Goal: Task Accomplishment & Management: Manage account settings

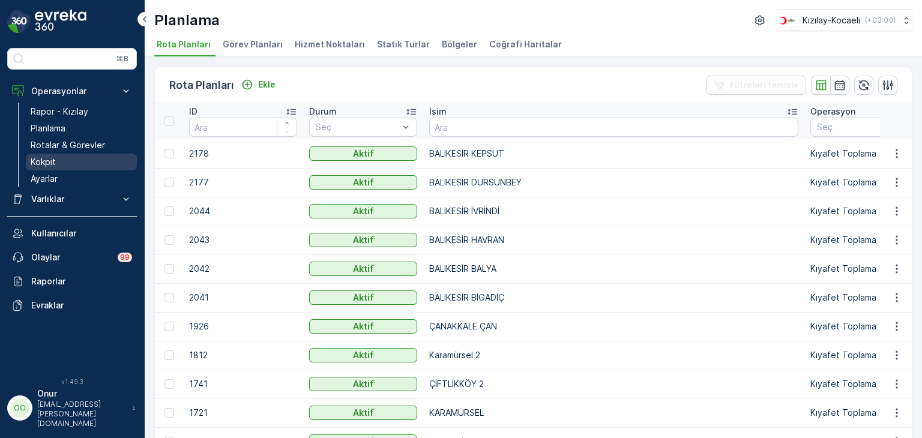
click at [72, 159] on link "Kokpit" at bounding box center [81, 162] width 111 height 17
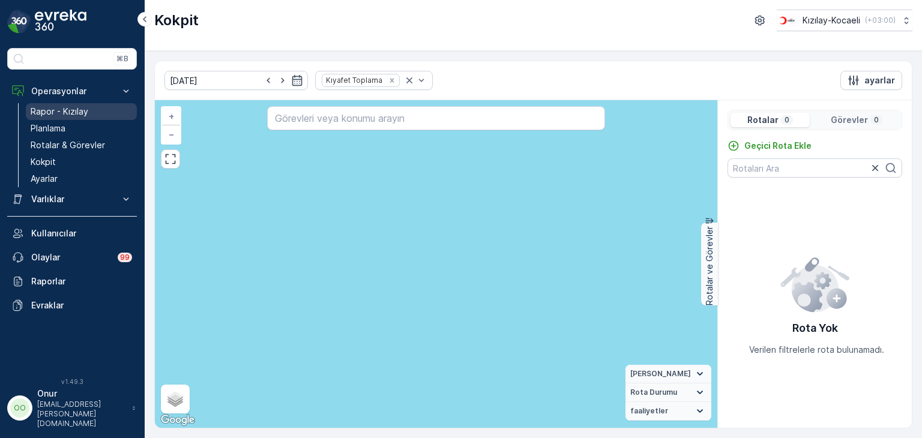
click at [70, 108] on p "Rapor - Kızılay" at bounding box center [60, 112] width 58 height 12
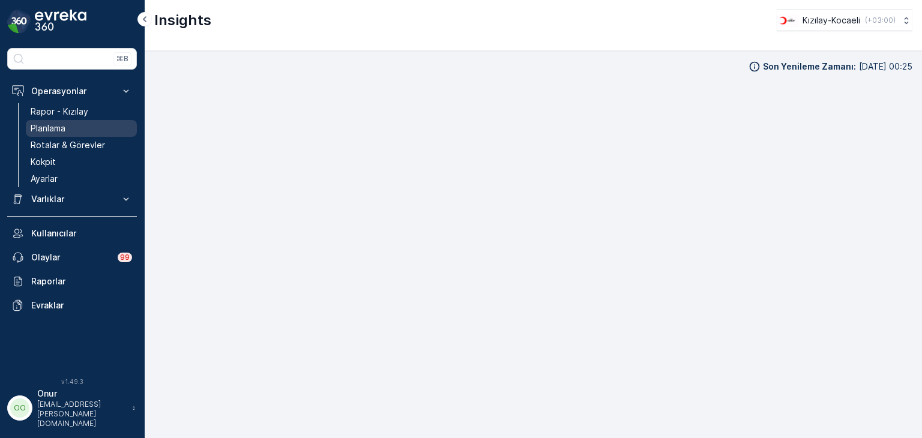
click at [59, 128] on p "Planlama" at bounding box center [48, 128] width 35 height 12
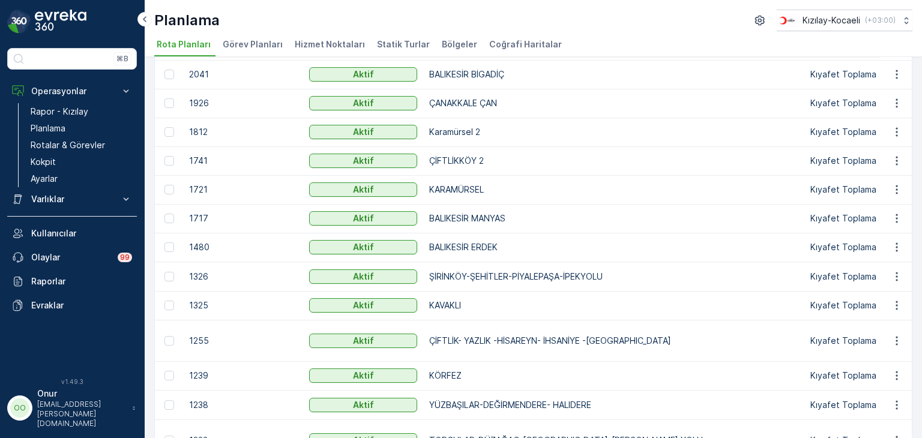
scroll to position [216, 0]
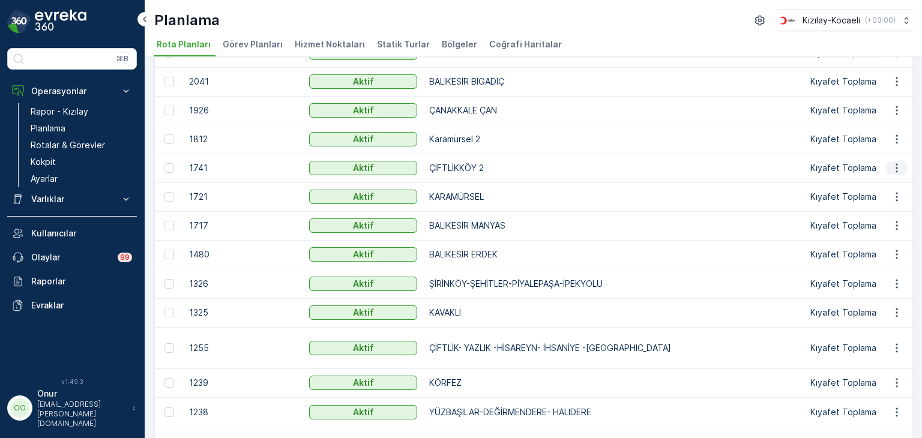
click at [898, 169] on icon "button" at bounding box center [897, 168] width 12 height 12
click at [882, 188] on span "Rota Planını Düzenle" at bounding box center [875, 185] width 82 height 12
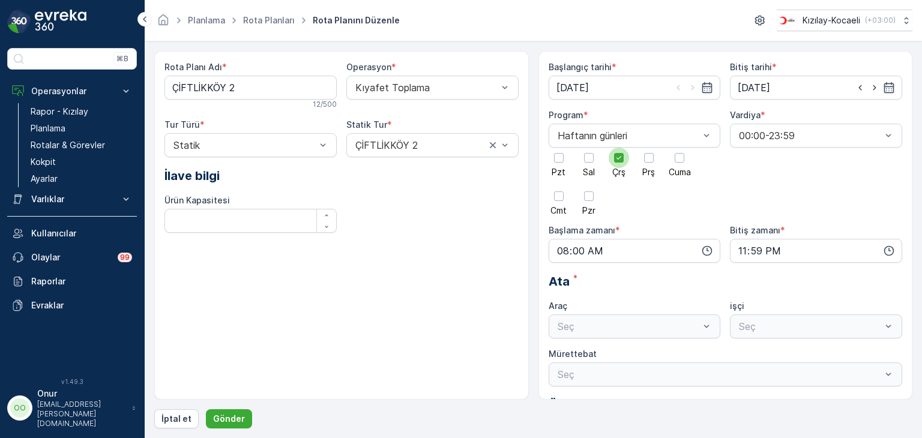
click at [622, 168] on span "Çrş" at bounding box center [618, 172] width 13 height 8
click at [619, 148] on input "Çrş" at bounding box center [619, 148] width 0 height 0
click at [595, 163] on div at bounding box center [589, 158] width 20 height 20
click at [589, 148] on input "Sal" at bounding box center [589, 148] width 0 height 0
click at [239, 418] on p "Gönder" at bounding box center [229, 419] width 32 height 12
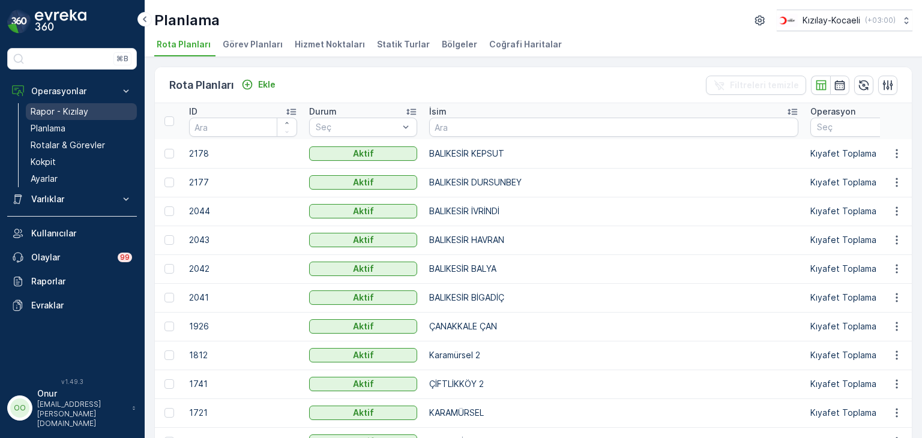
click at [68, 109] on p "Rapor - Kızılay" at bounding box center [60, 112] width 58 height 12
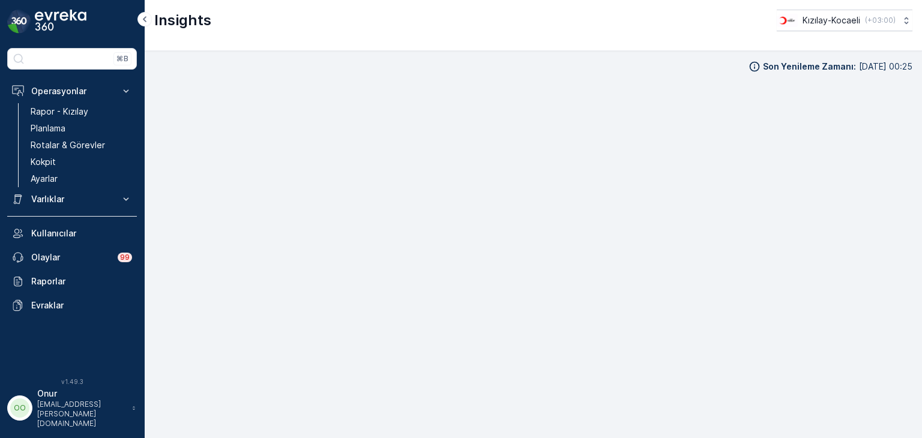
scroll to position [12, 0]
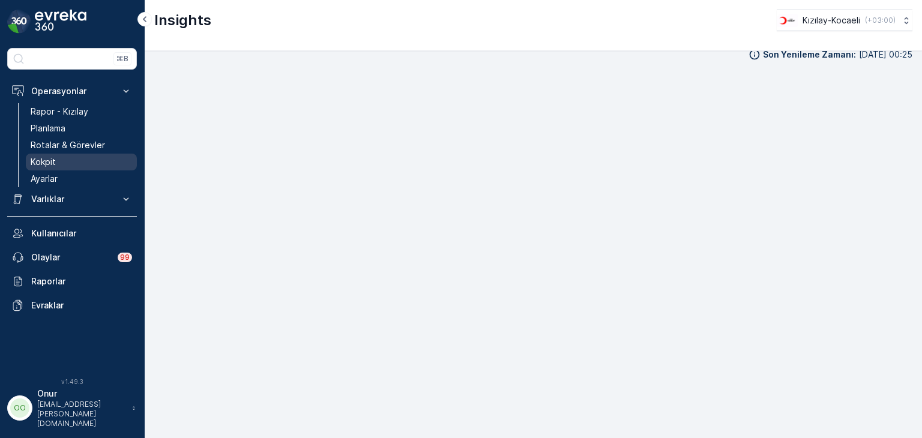
click at [41, 159] on p "Kokpit" at bounding box center [43, 162] width 25 height 12
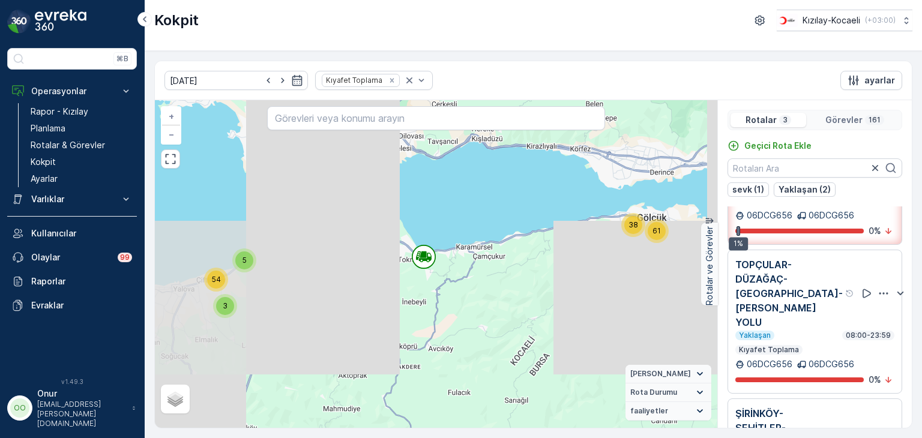
scroll to position [113, 0]
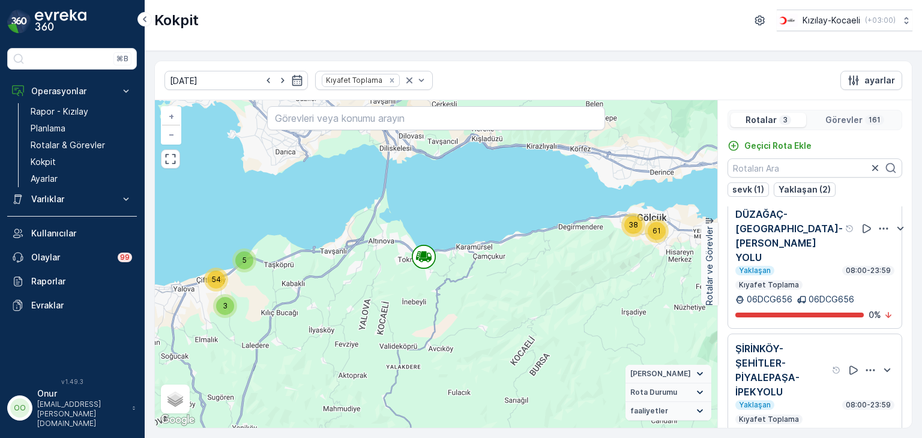
click at [878, 223] on icon "button" at bounding box center [884, 229] width 12 height 12
click at [836, 283] on div "Sil" at bounding box center [855, 291] width 105 height 17
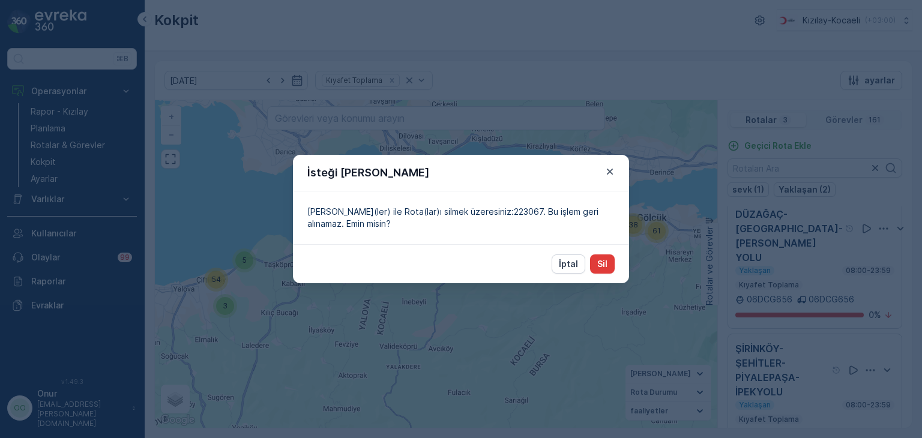
click at [603, 262] on p "Sil" at bounding box center [602, 264] width 10 height 12
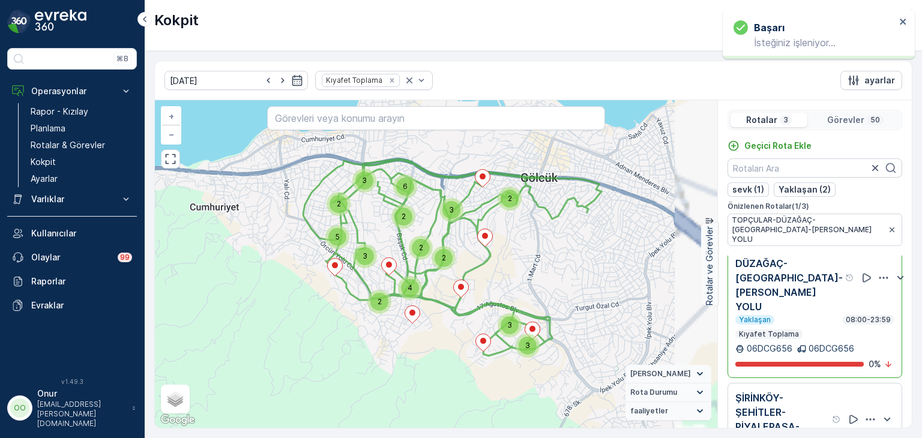
click at [878, 272] on icon "button" at bounding box center [884, 278] width 12 height 12
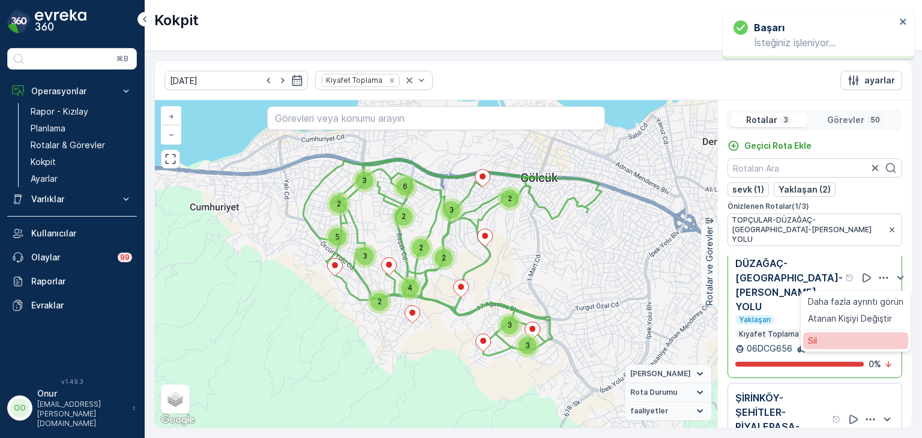
click at [833, 333] on div "Sil" at bounding box center [855, 341] width 105 height 17
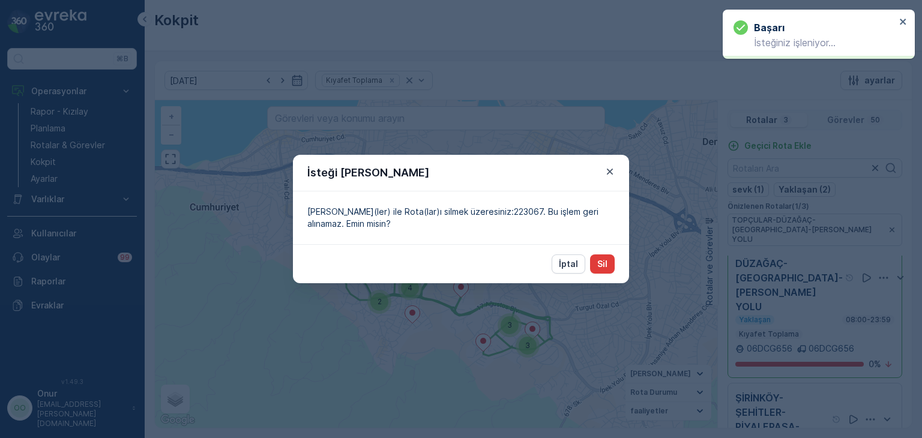
click at [603, 262] on p "Sil" at bounding box center [602, 264] width 10 height 12
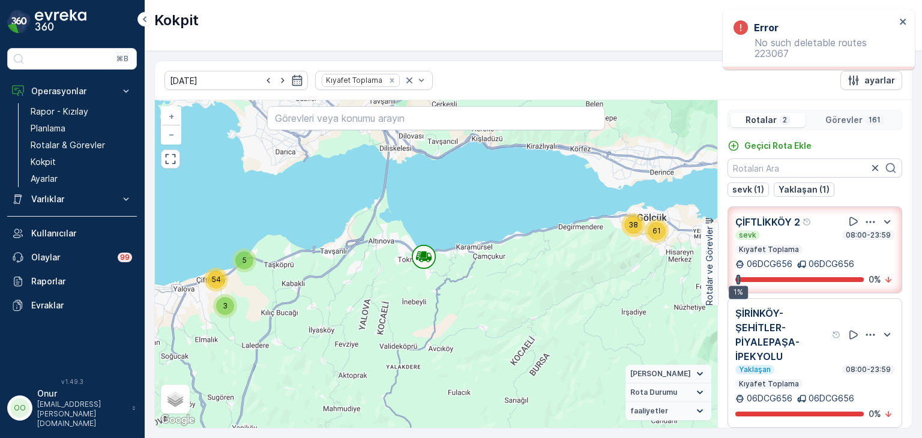
scroll to position [9, 0]
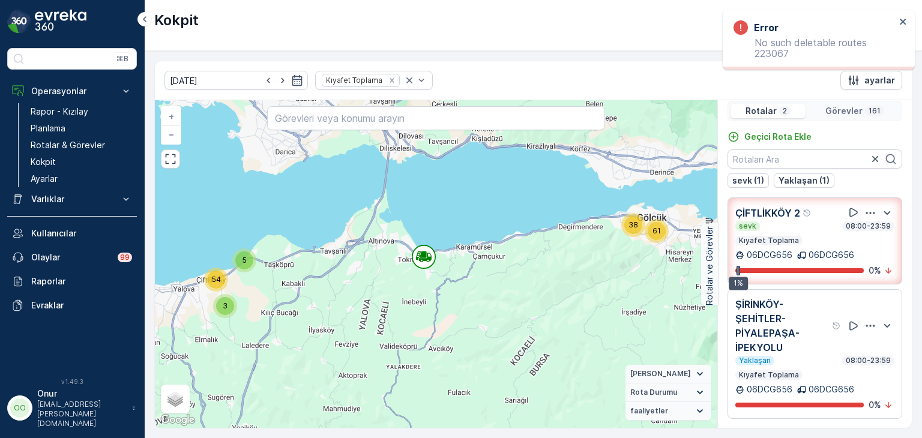
click at [864, 327] on icon "button" at bounding box center [870, 326] width 12 height 12
click at [817, 386] on div "Sil" at bounding box center [855, 381] width 105 height 17
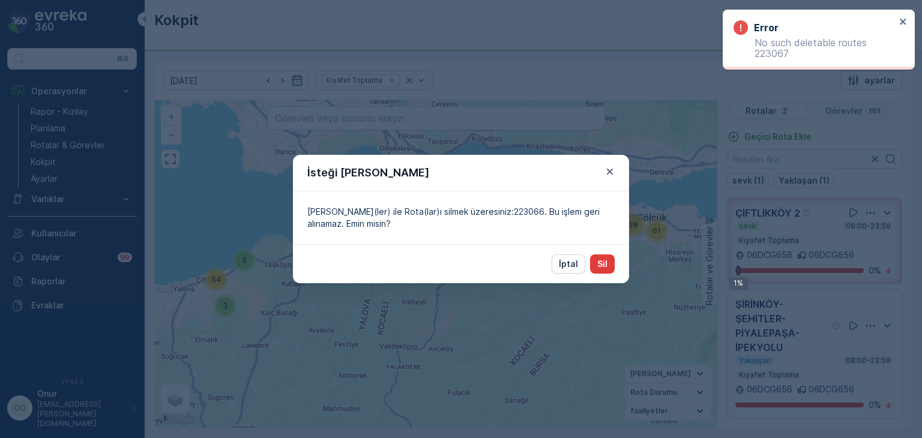
click at [598, 269] on button "Sil" at bounding box center [602, 263] width 25 height 19
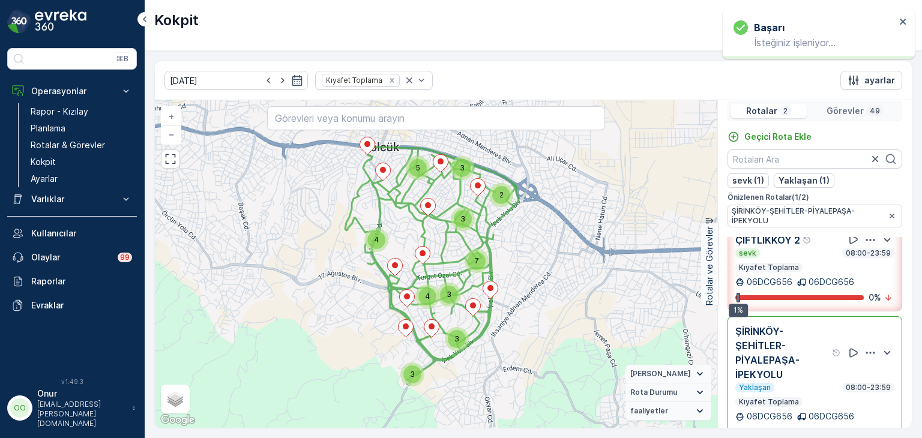
scroll to position [19, 0]
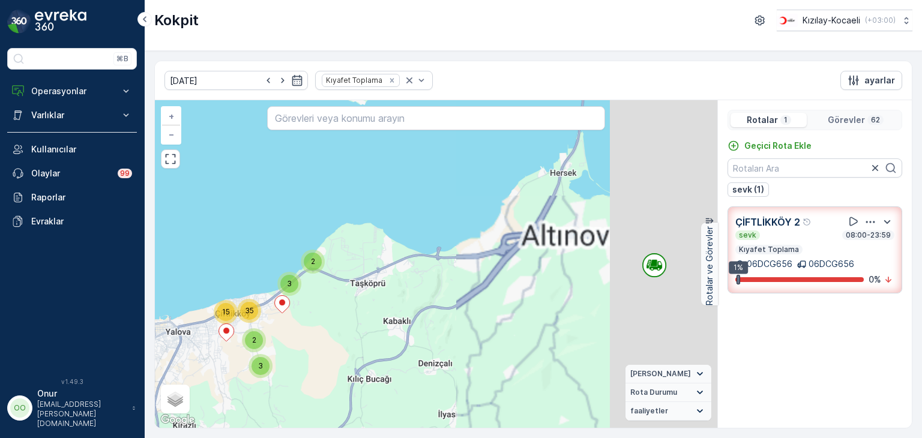
drag, startPoint x: 588, startPoint y: 279, endPoint x: 355, endPoint y: 312, distance: 235.7
click at [355, 312] on div "3 2 3 2 15 35 + − Uydu Yol haritası Arazi Karışık Leaflet Klavye kısayolları Ha…" at bounding box center [436, 264] width 562 height 328
